Goal: Task Accomplishment & Management: Use online tool/utility

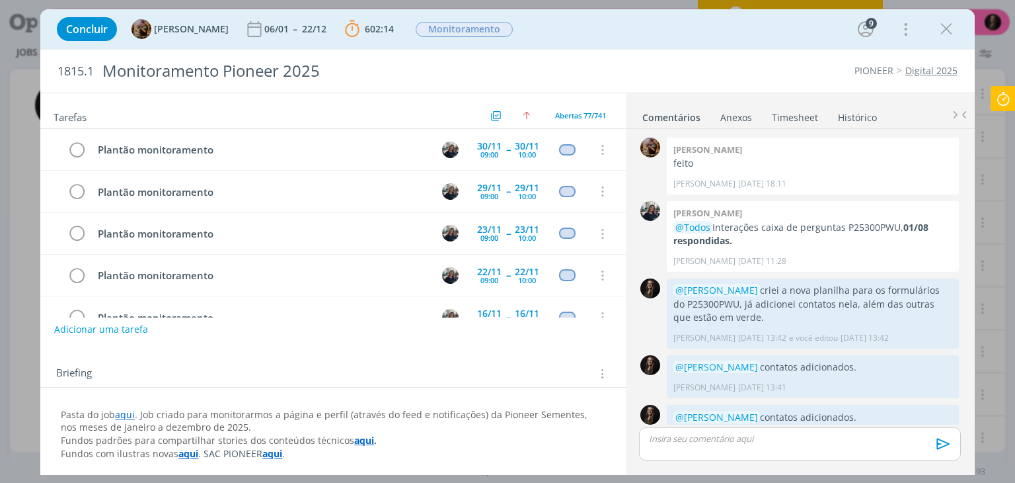
scroll to position [910, 0]
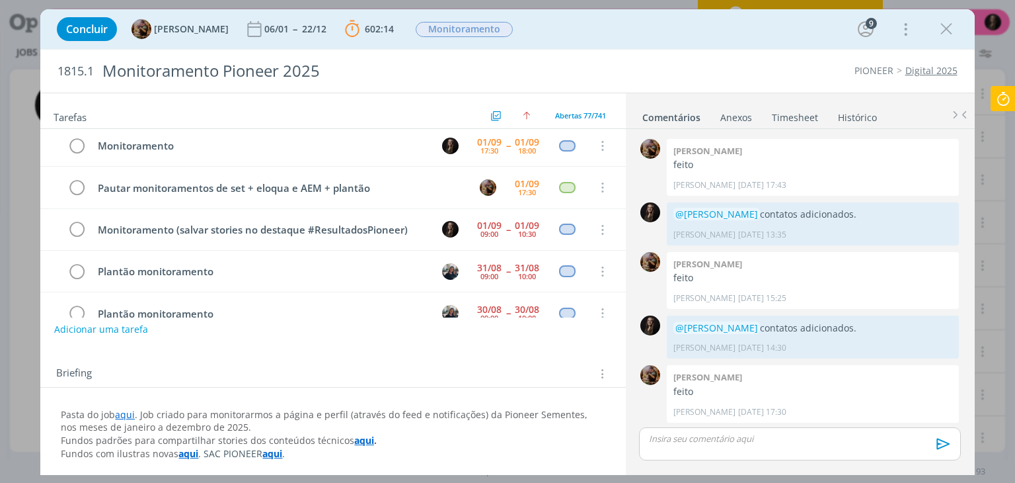
click at [996, 107] on icon at bounding box center [1004, 99] width 24 height 26
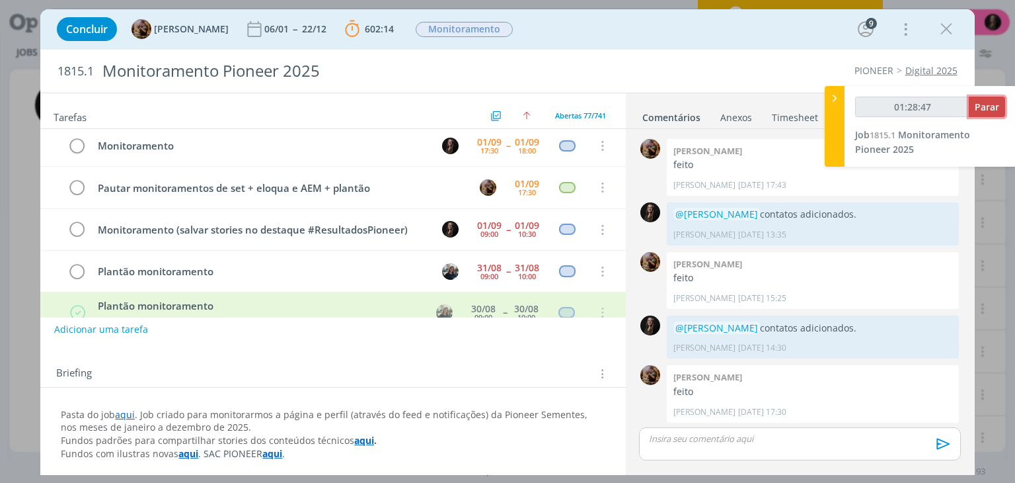
type input "01:28:48"
click at [974, 113] on button "Parar" at bounding box center [987, 107] width 36 height 20
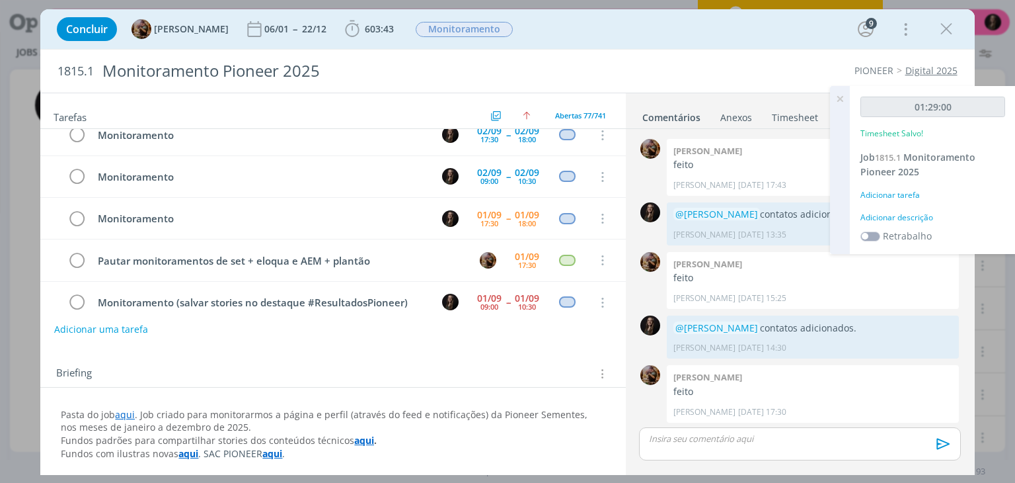
scroll to position [2931, 0]
click at [78, 210] on icon "dialog" at bounding box center [76, 220] width 19 height 20
click at [913, 220] on div "Adicionar descrição" at bounding box center [933, 218] width 145 height 12
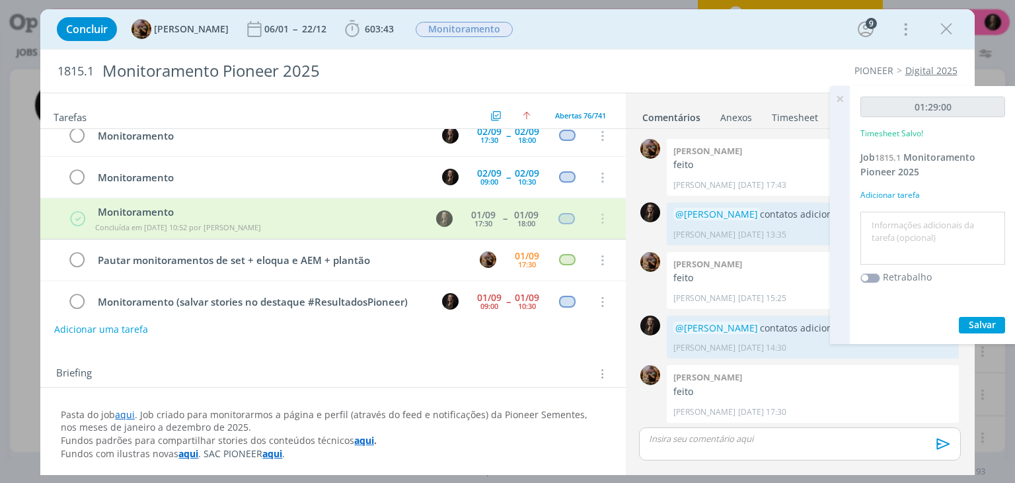
click at [889, 216] on textarea at bounding box center [933, 238] width 138 height 47
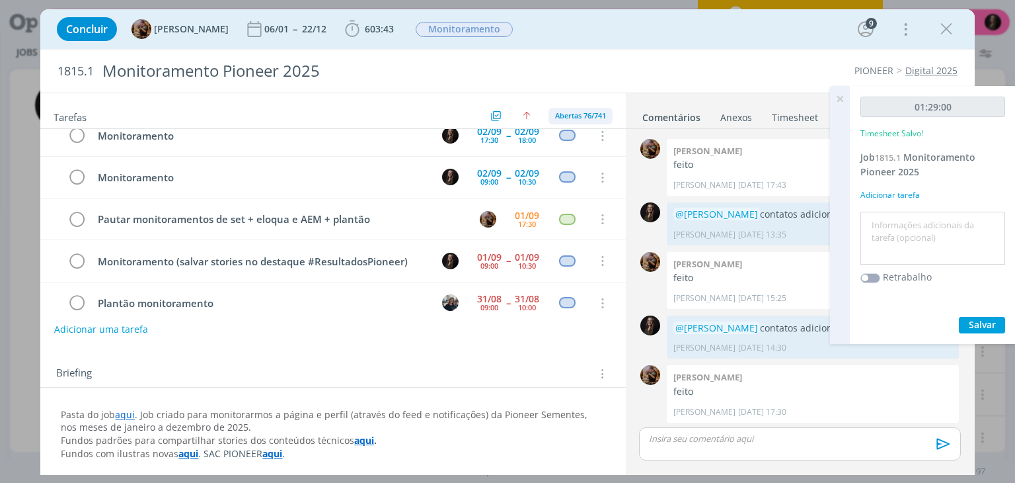
click at [580, 111] on span "Abertas 76/741" at bounding box center [580, 115] width 51 height 10
click at [600, 171] on span "Concluídas 665" at bounding box center [586, 167] width 59 height 12
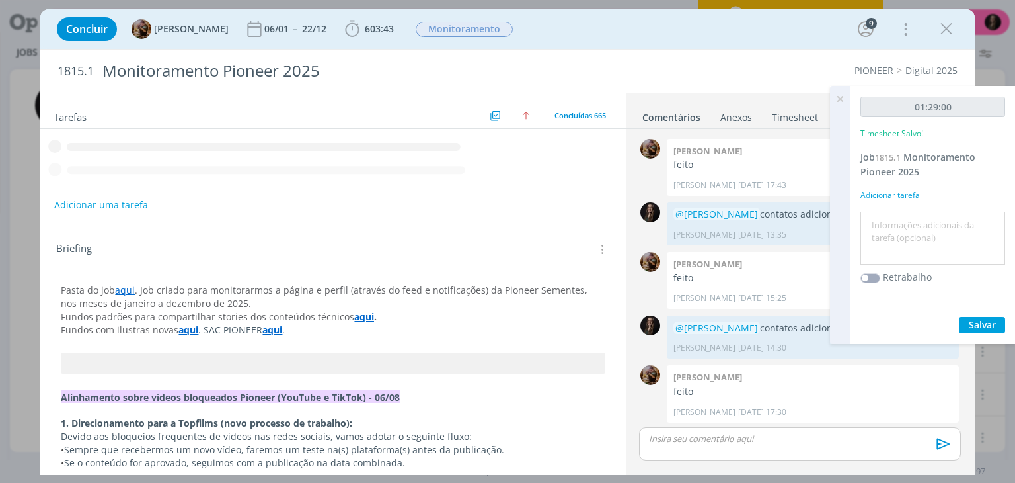
click at [571, 162] on body "Projetos Jobs Produção [GEOGRAPHIC_DATA] Cadastros Relatórios 3 Notificações Ce…" at bounding box center [507, 241] width 1015 height 483
click at [931, 221] on textarea at bounding box center [933, 238] width 138 height 47
